Goal: Task Accomplishment & Management: Manage account settings

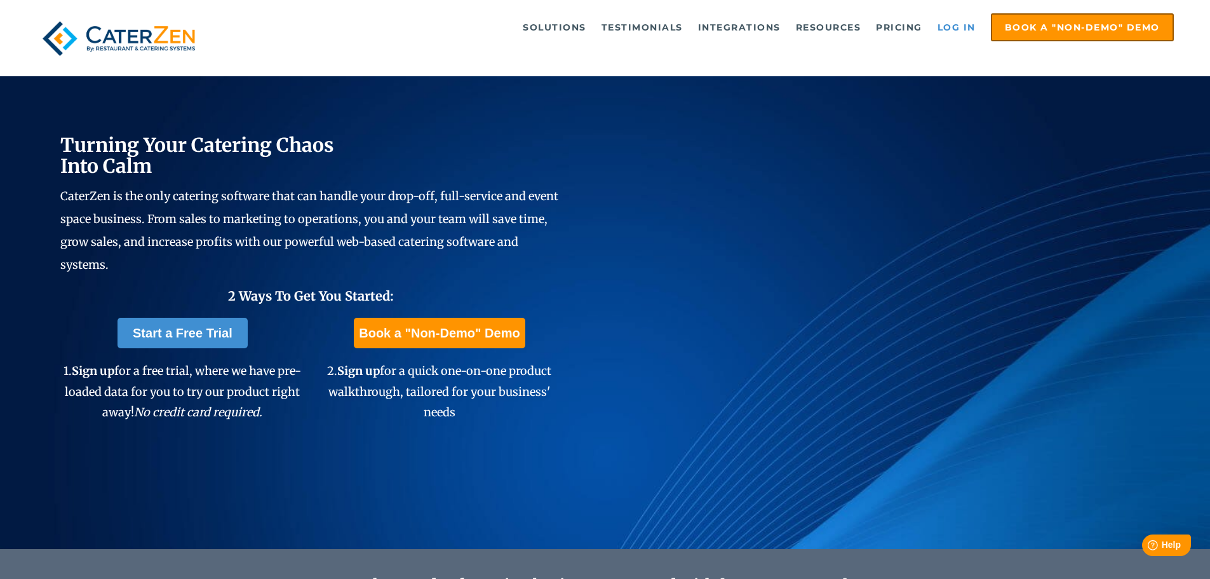
click at [964, 20] on link "Log in" at bounding box center [956, 27] width 51 height 25
click at [954, 24] on link "Log in" at bounding box center [956, 27] width 51 height 25
click at [960, 27] on link "Log in" at bounding box center [956, 27] width 51 height 25
click at [954, 25] on link "Log in" at bounding box center [956, 27] width 51 height 25
